Goal: Task Accomplishment & Management: Use online tool/utility

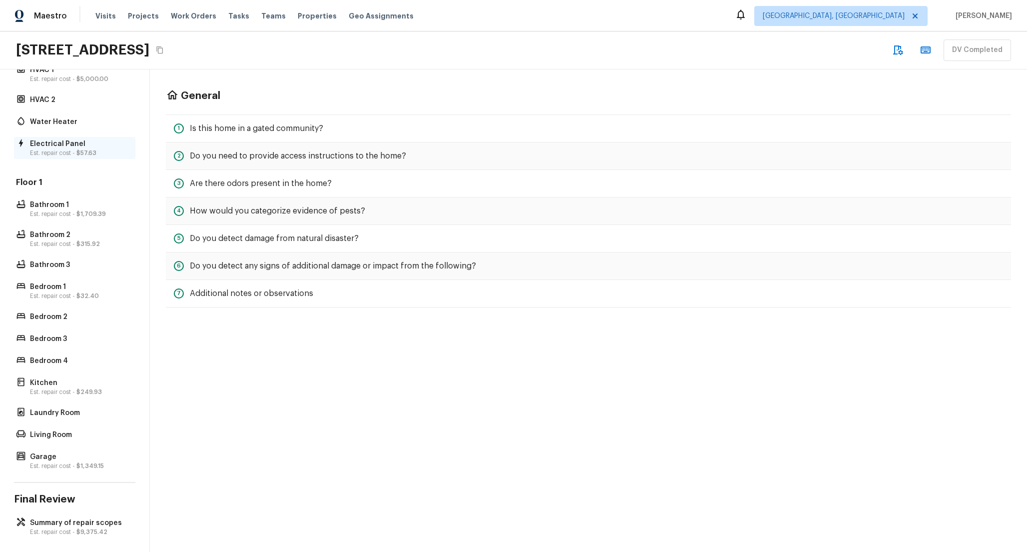
scroll to position [150, 0]
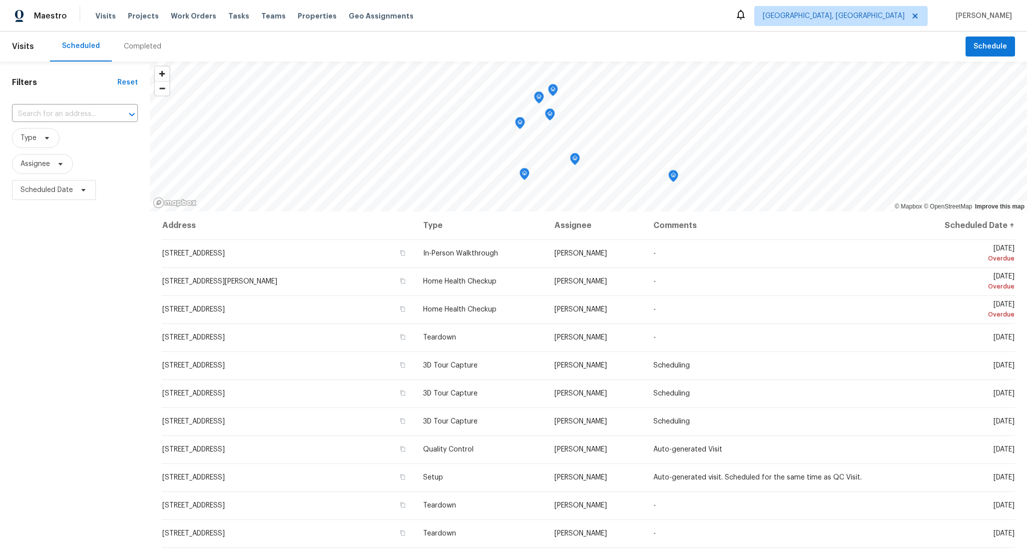
click at [9, 315] on div "Filters Reset ​ Type Assignee Scheduled Date" at bounding box center [75, 356] width 150 height 591
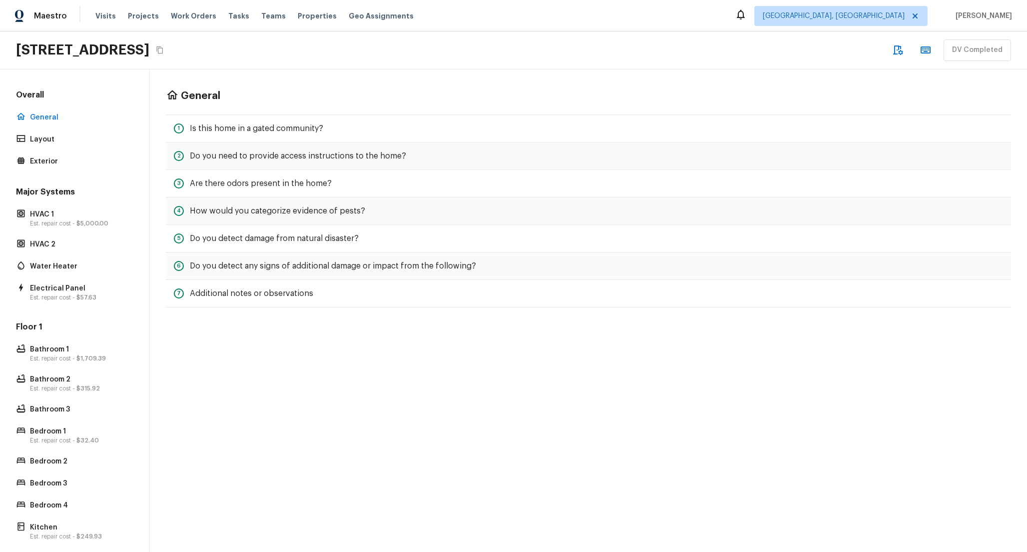
click at [905, 43] on button "button" at bounding box center [898, 50] width 20 height 20
click at [74, 244] on p "HVAC 2" at bounding box center [79, 244] width 99 height 10
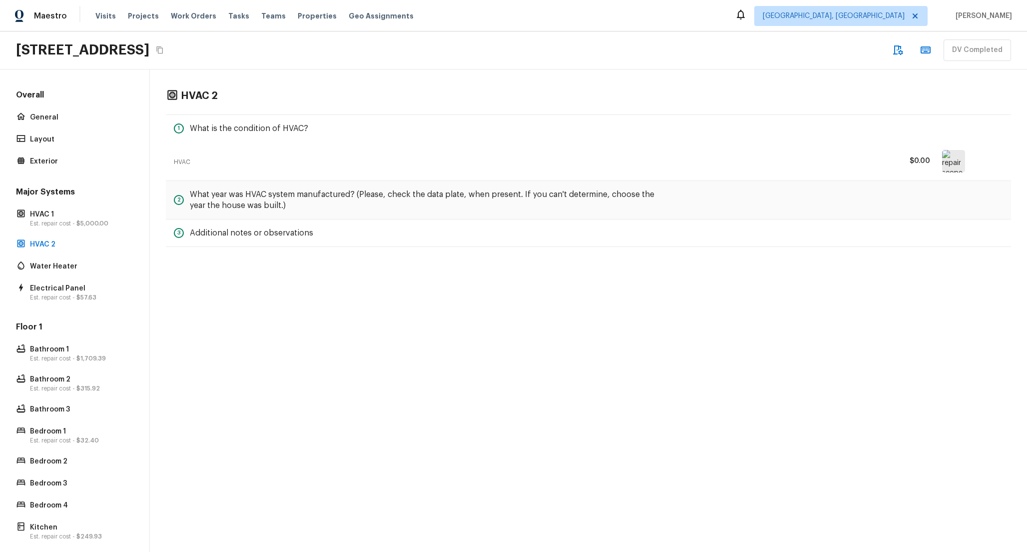
click at [422, 193] on h5 "What year was HVAC system manufactured? (Please, check the data plate, when pre…" at bounding box center [431, 200] width 482 height 22
click at [53, 119] on p "General" at bounding box center [79, 117] width 99 height 10
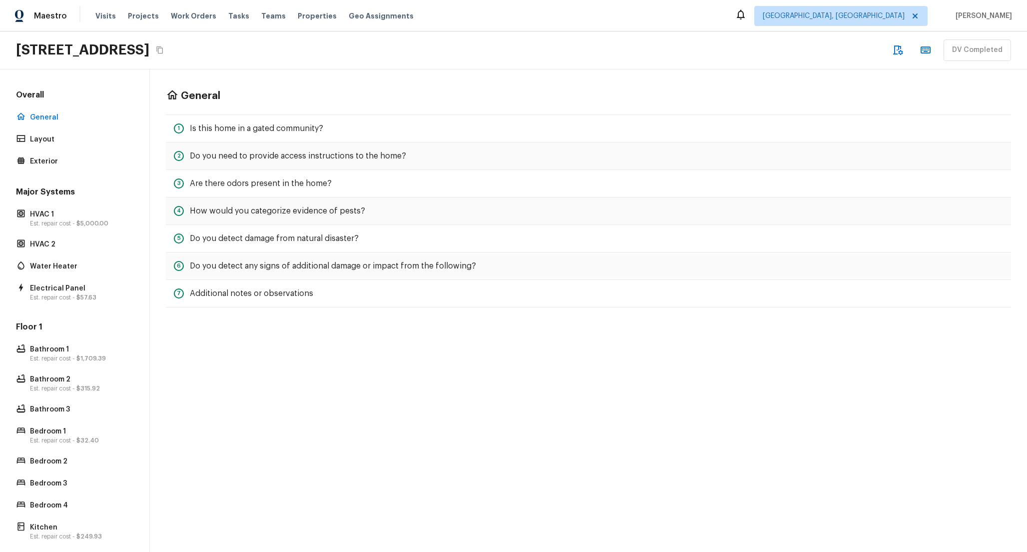
click at [195, 130] on h5 "Is this home in a gated community?" at bounding box center [256, 128] width 133 height 11
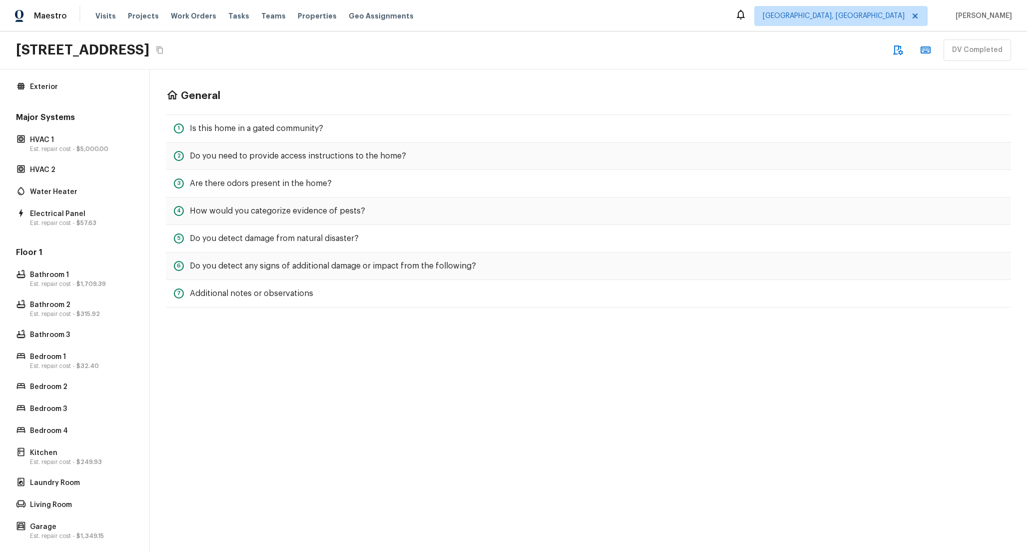
scroll to position [150, 0]
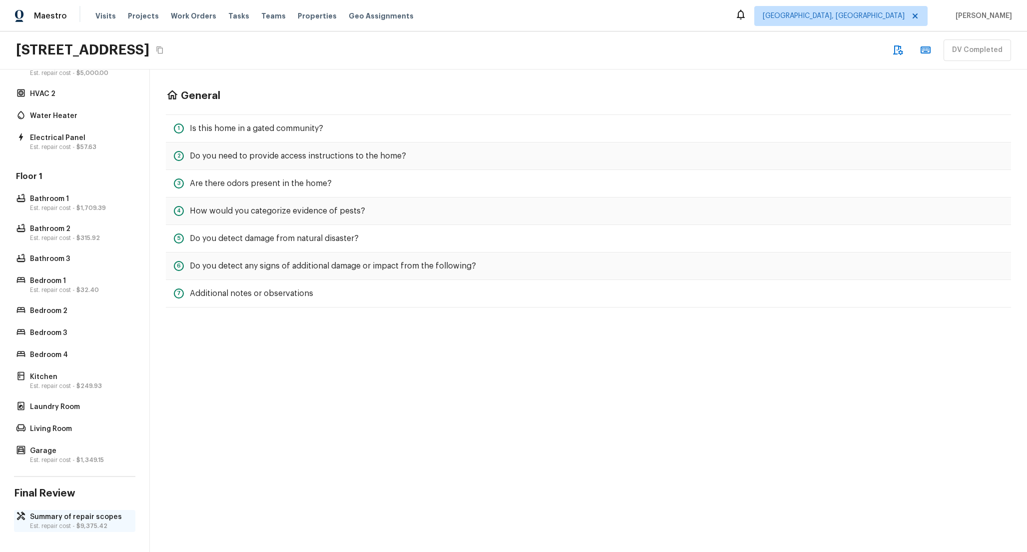
click at [59, 511] on div "Summary of repair scopes Est. repair cost - $9,375.42" at bounding box center [74, 521] width 121 height 22
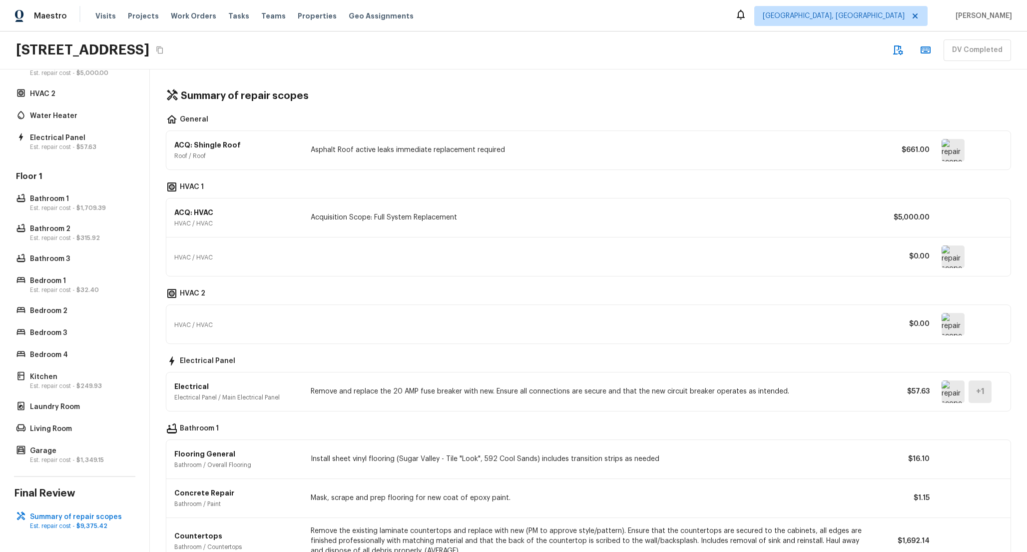
click at [954, 147] on img at bounding box center [953, 150] width 23 height 22
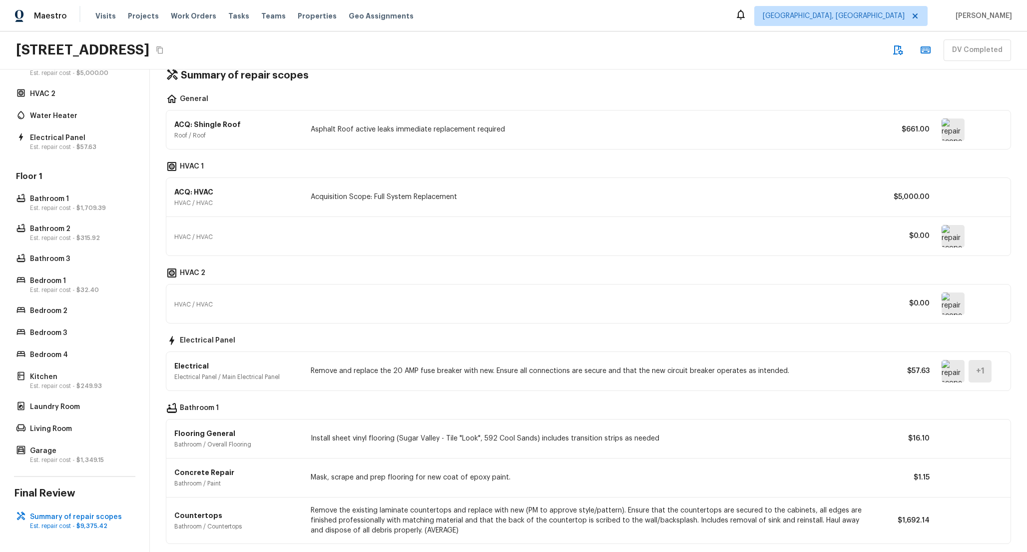
scroll to position [0, 0]
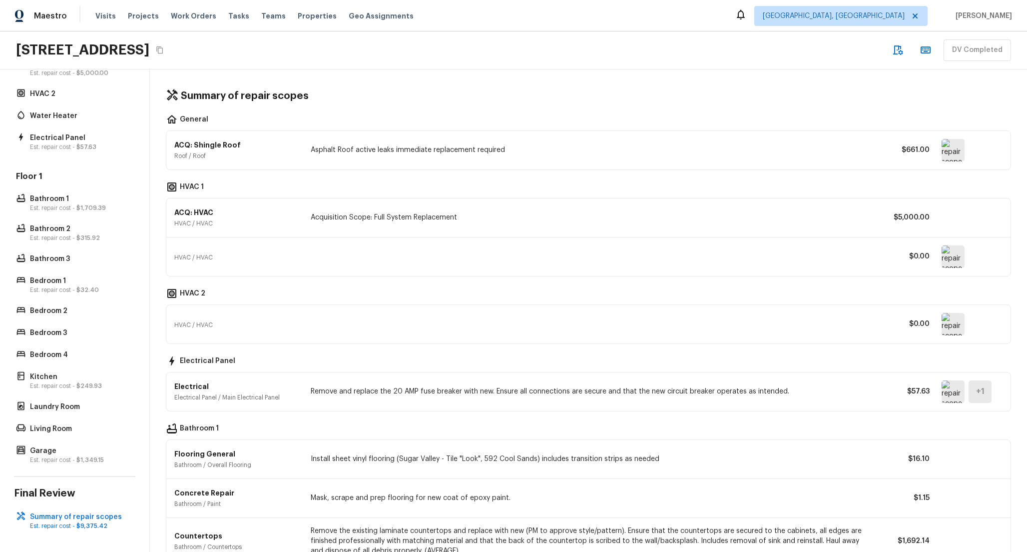
click at [913, 49] on div "DV Completed" at bounding box center [949, 49] width 123 height 21
click at [925, 49] on icon "button" at bounding box center [926, 50] width 12 height 12
click at [12, 353] on div "Overall General Layout Exterior Major Systems HVAC 1 Est. repair cost - $5,000.…" at bounding box center [75, 310] width 150 height 482
click at [25, 352] on icon at bounding box center [21, 354] width 10 height 10
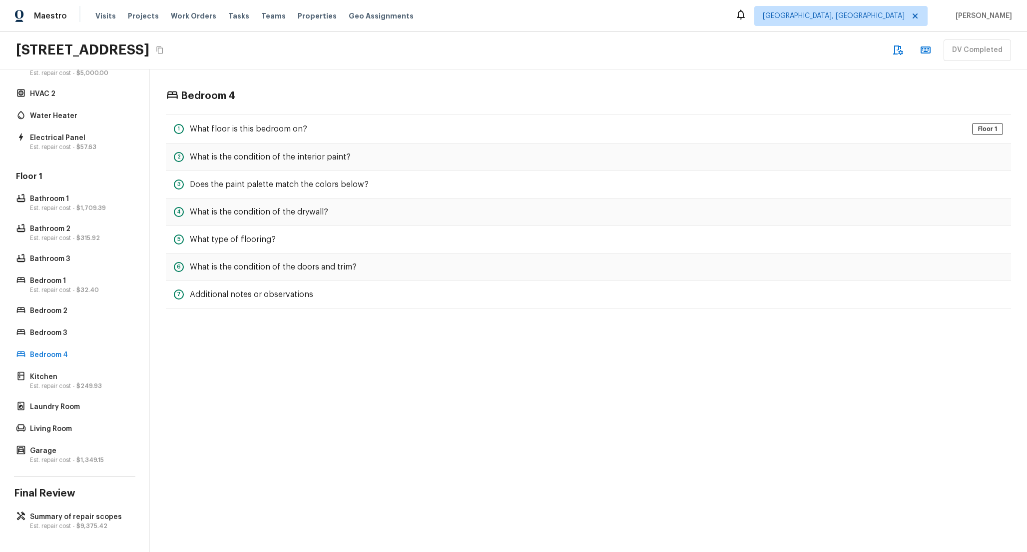
click at [248, 303] on div "7 Additional notes or observations" at bounding box center [589, 294] width 846 height 27
click at [229, 295] on h5 "Additional notes or observations" at bounding box center [251, 294] width 123 height 11
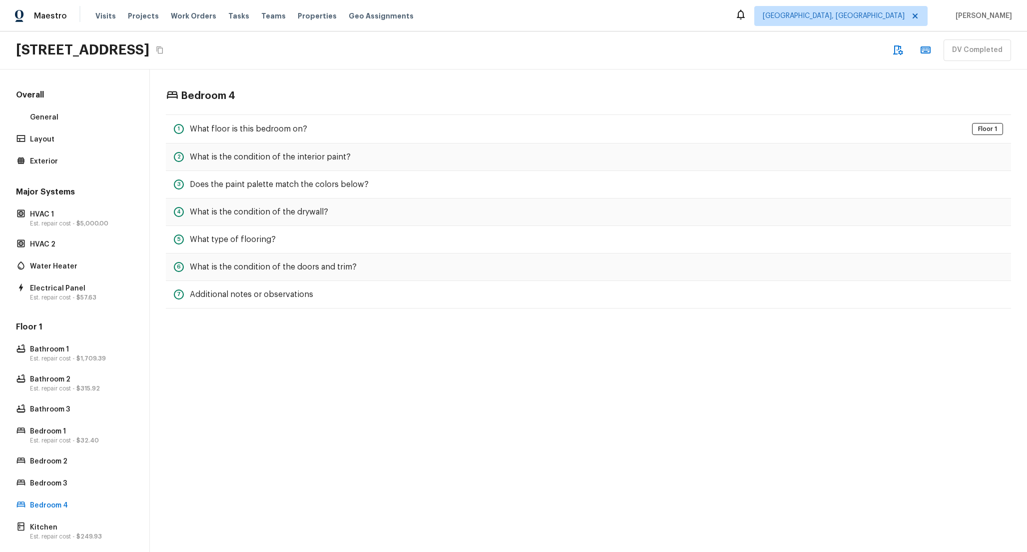
click at [383, 375] on div "Bedroom 4 1 What floor is this bedroom on? Floor 1 2 What is the condition of t…" at bounding box center [589, 310] width 878 height 482
click at [790, 19] on div "Maestro Visits Projects Work Orders Tasks Teams Properties Geo Assignments Albu…" at bounding box center [513, 15] width 1027 height 31
click at [384, 49] on div "2189 W Legend Ct, Casa Grande, AZ 85194 DV Completed" at bounding box center [513, 50] width 1027 height 38
